Goal: Connect with others: Connect with others

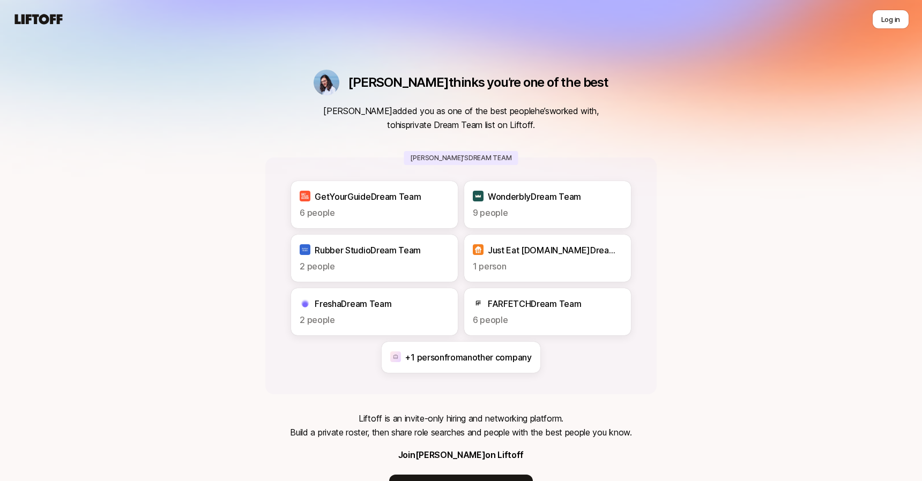
click at [726, 165] on div "[PERSON_NAME] thinks you’re one of the best [PERSON_NAME] added you as one of t…" at bounding box center [461, 274] width 922 height 548
drag, startPoint x: 404, startPoint y: 110, endPoint x: 602, endPoint y: 130, distance: 199.4
click at [598, 129] on div "[PERSON_NAME] thinks you’re one of the best [PERSON_NAME] added you as one of t…" at bounding box center [460, 287] width 391 height 435
click at [605, 130] on div "[PERSON_NAME] thinks you’re one of the best [PERSON_NAME] added you as one of t…" at bounding box center [460, 287] width 391 height 435
drag, startPoint x: 340, startPoint y: 247, endPoint x: 415, endPoint y: 247, distance: 74.5
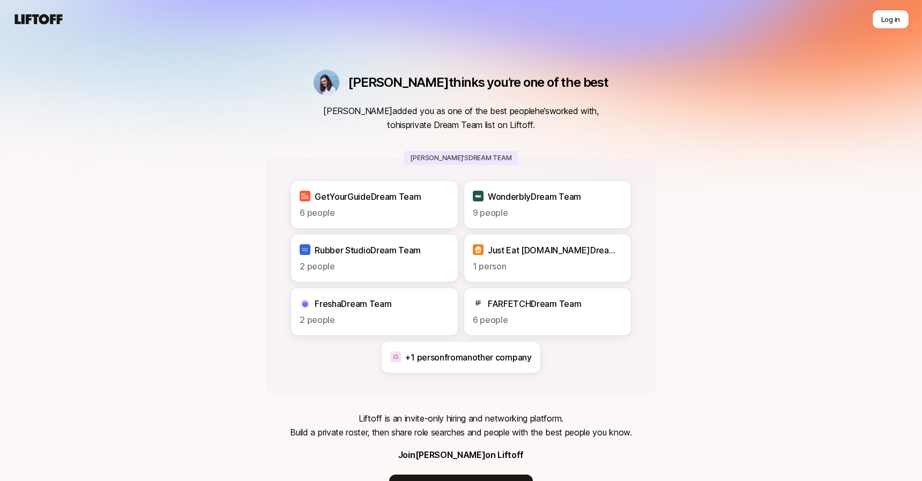
click at [407, 248] on p "Rubber Studio Dream Team" at bounding box center [368, 250] width 106 height 14
click at [415, 247] on p "Rubber Studio Dream Team" at bounding box center [368, 250] width 106 height 14
drag, startPoint x: 373, startPoint y: 301, endPoint x: 406, endPoint y: 302, distance: 33.8
click at [400, 302] on div "Fresha Dream Team" at bounding box center [375, 304] width 150 height 14
drag, startPoint x: 411, startPoint y: 302, endPoint x: 427, endPoint y: 300, distance: 16.7
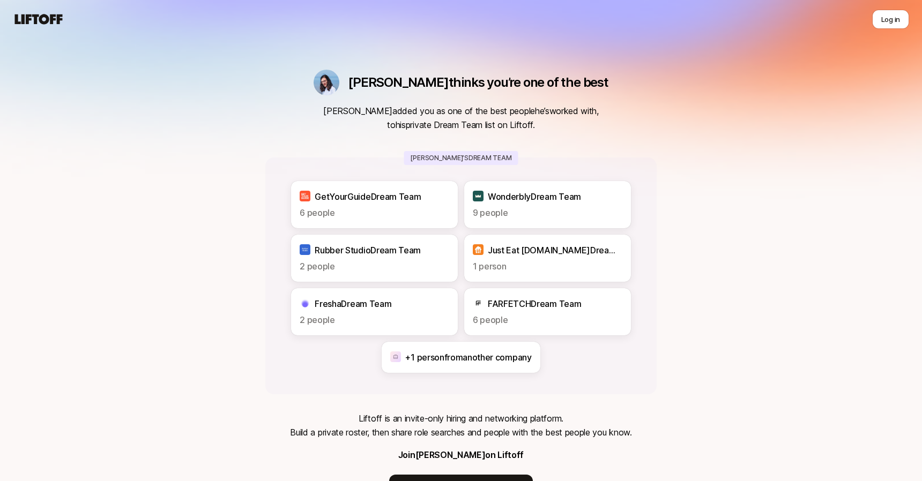
click at [412, 302] on div "Fresha Dream Team" at bounding box center [375, 304] width 150 height 14
drag, startPoint x: 511, startPoint y: 304, endPoint x: 567, endPoint y: 301, distance: 56.4
click at [562, 301] on p "FARFETCH Dream Team" at bounding box center [534, 304] width 93 height 14
click at [576, 301] on p "FARFETCH Dream Team" at bounding box center [534, 304] width 93 height 14
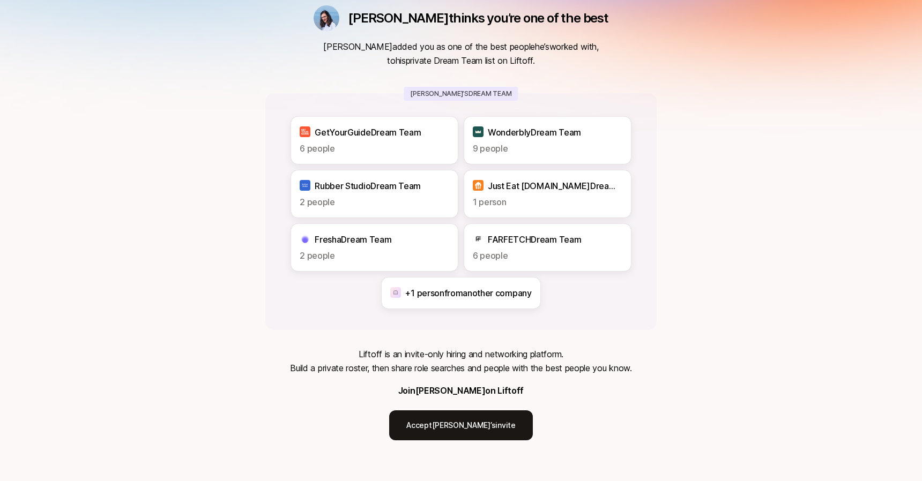
scroll to position [75, 0]
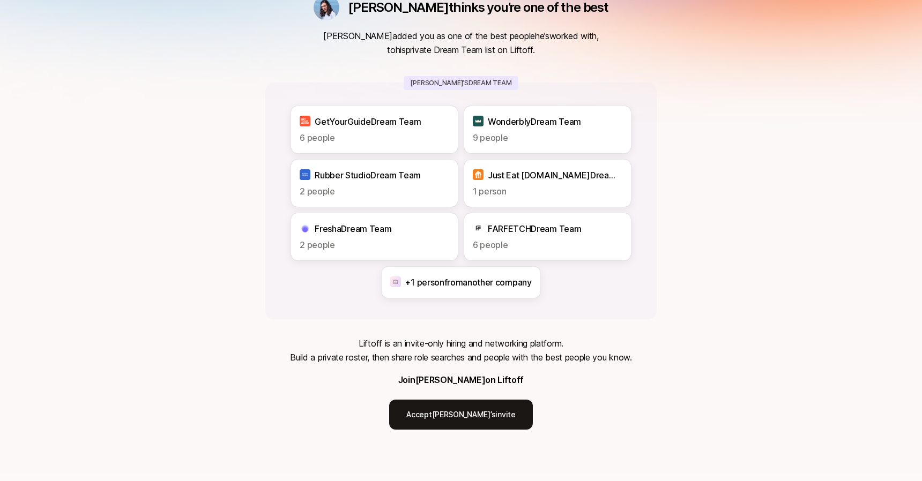
drag, startPoint x: 460, startPoint y: 344, endPoint x: 563, endPoint y: 355, distance: 104.1
click at [551, 353] on p "Liftoff is an invite-only hiring and networking platform. Build a private roste…" at bounding box center [460, 351] width 341 height 28
click at [582, 355] on p "Liftoff is an invite-only hiring and networking platform. Build a private roste…" at bounding box center [460, 351] width 341 height 28
drag, startPoint x: 441, startPoint y: 351, endPoint x: 611, endPoint y: 354, distance: 169.4
click at [597, 354] on p "Liftoff is an invite-only hiring and networking platform. Build a private roste…" at bounding box center [460, 351] width 341 height 28
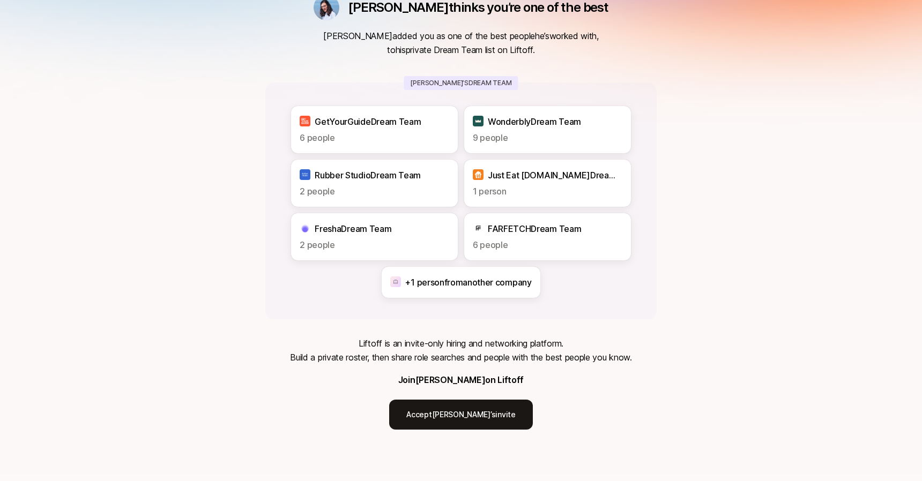
click at [611, 354] on p "Liftoff is an invite-only hiring and networking platform. Build a private roste…" at bounding box center [460, 351] width 341 height 28
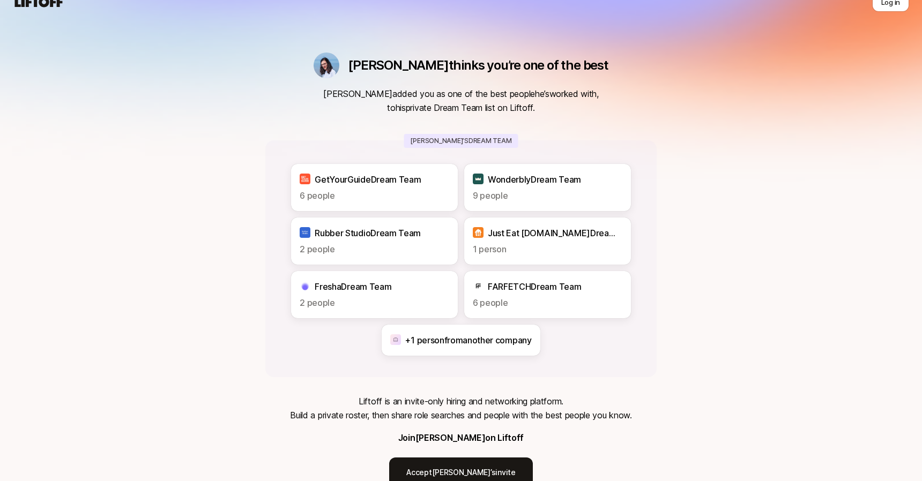
scroll to position [0, 0]
